Goal: Book appointment/travel/reservation

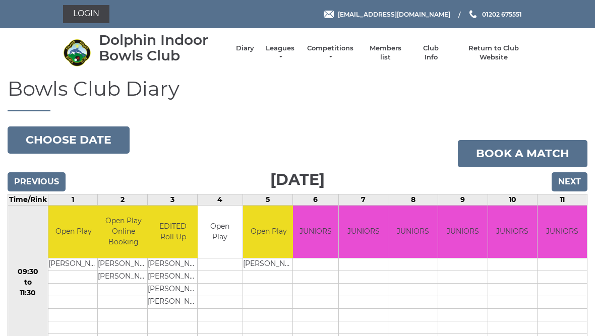
click at [575, 181] on input "Next" at bounding box center [569, 181] width 36 height 19
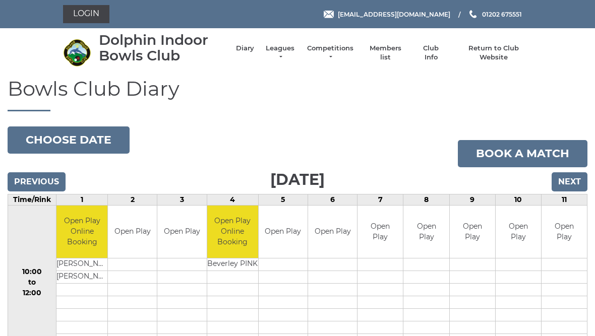
click at [577, 183] on input "Next" at bounding box center [569, 181] width 36 height 19
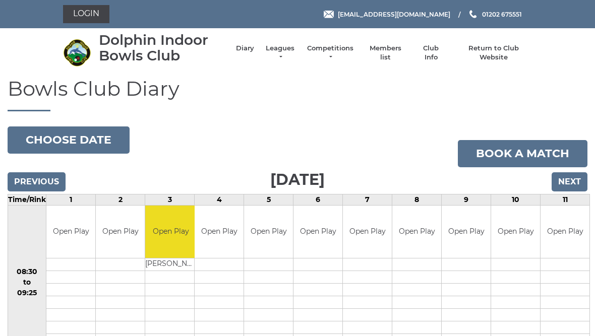
click at [571, 184] on input "Next" at bounding box center [569, 181] width 36 height 19
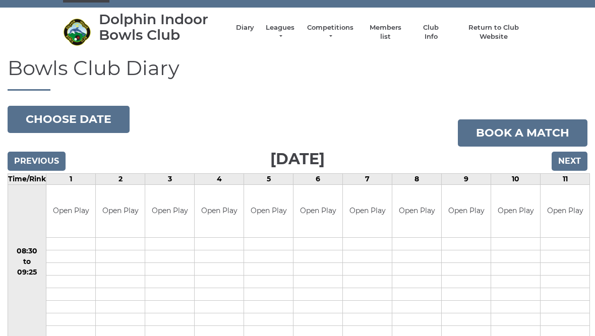
scroll to position [20, 0]
